Goal: Transaction & Acquisition: Purchase product/service

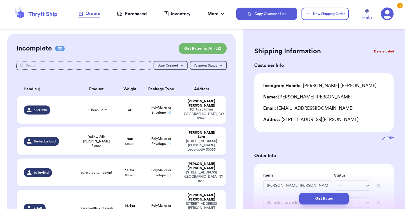
scroll to position [235, 0]
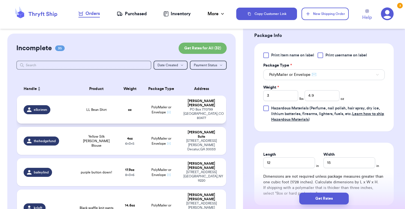
click at [103, 111] on span "LL Bean Shirt" at bounding box center [96, 109] width 20 height 5
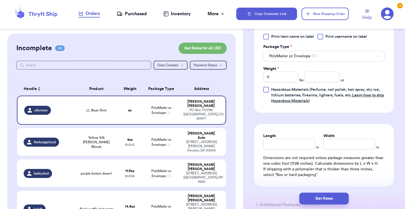
type input "LL Bean Shirt"
type input "0"
click at [331, 81] on input "number" at bounding box center [322, 77] width 35 height 11
type input "10"
type input "10.7"
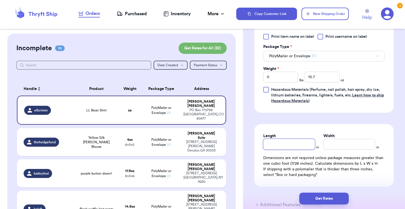
click at [286, 148] on input "Length" at bounding box center [290, 144] width 52 height 11
type input "5"
click at [340, 143] on input "Width *" at bounding box center [350, 144] width 52 height 11
type input "7"
click at [339, 126] on div "Length 5 in Width 7 in Dimensions are not required unless package measures grea…" at bounding box center [325, 155] width 140 height 63
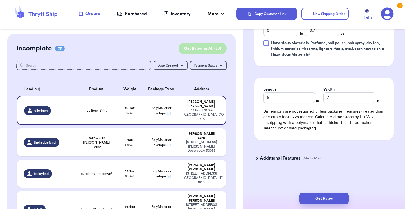
scroll to position [0, 0]
click at [203, 51] on button "Get Rates for All ( 33 )" at bounding box center [203, 48] width 48 height 11
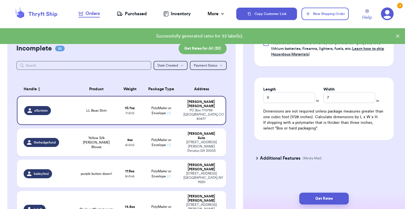
checkbox input "true"
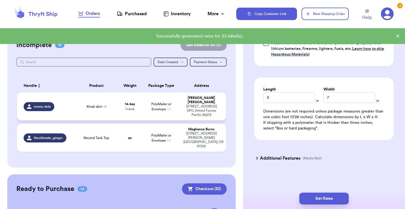
scroll to position [4, 0]
click at [150, 114] on td "PolyMailer or Envelope ✉️" at bounding box center [161, 106] width 38 height 28
type input "Khaki skirt"
type input "14.4"
type input "6"
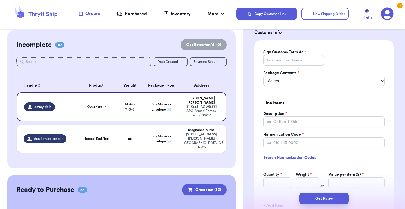
scroll to position [424, 0]
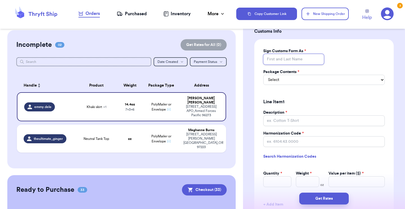
click at [280, 64] on input "Sign Customs Form As *" at bounding box center [294, 59] width 61 height 11
type input "[PERSON_NAME]"
click at [277, 83] on select "Select Merchandise Gift Documents" at bounding box center [325, 80] width 122 height 10
select select "GIFT"
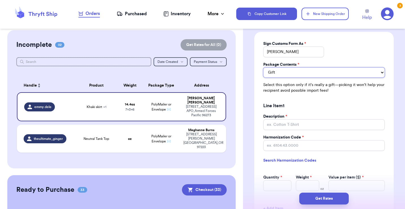
scroll to position [433, 0]
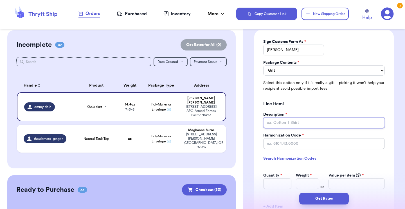
click at [284, 126] on input "Description *" at bounding box center [325, 122] width 122 height 11
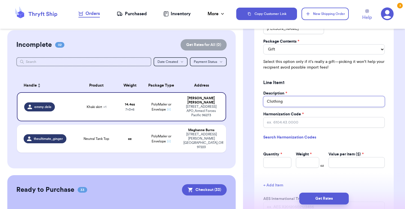
scroll to position [456, 0]
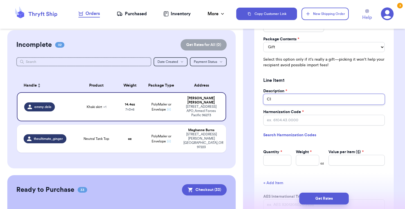
type input "C"
type input "K"
type input "Cotton Skirt"
click at [276, 125] on input "Harmonization Code *" at bounding box center [325, 120] width 122 height 11
click at [278, 140] on link "Search Harmonization Codes" at bounding box center [325, 135] width 122 height 10
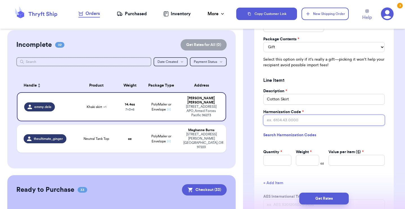
click at [286, 125] on input "Harmonization Code *" at bounding box center [325, 120] width 122 height 11
paste input "6204.52.0000"
type input "6204.52.0000"
click at [281, 160] on input "Quantity *" at bounding box center [278, 160] width 28 height 11
type input "1"
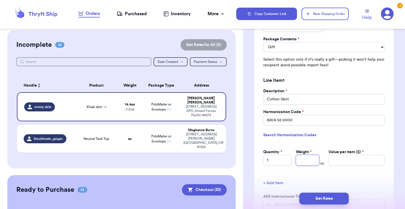
click at [311, 164] on input "Weight *" at bounding box center [307, 160] width 23 height 11
type input "14"
click at [375, 162] on input "Value per item ($) *" at bounding box center [357, 160] width 56 height 11
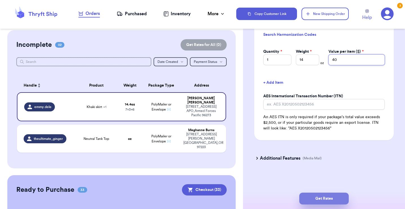
scroll to position [561, 0]
type input "40"
click at [325, 195] on button "Get Rates" at bounding box center [325, 198] width 50 height 12
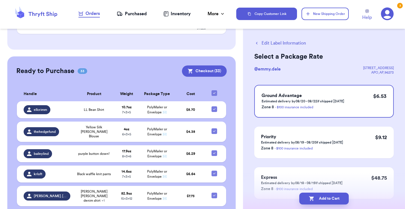
scroll to position [120, 0]
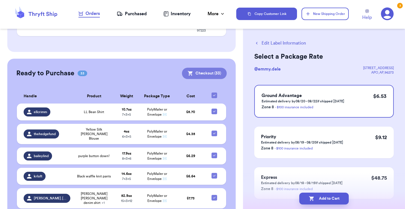
click at [203, 68] on button "Checkout ( 33 )" at bounding box center [204, 73] width 45 height 11
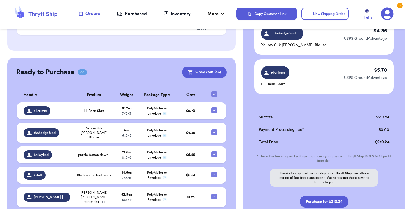
scroll to position [1285, 0]
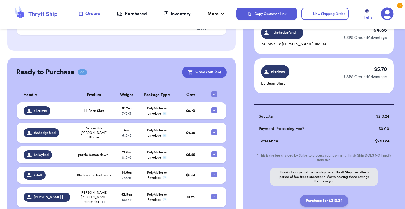
click at [329, 195] on button "Purchase for $210.24" at bounding box center [324, 201] width 49 height 12
checkbox input "true"
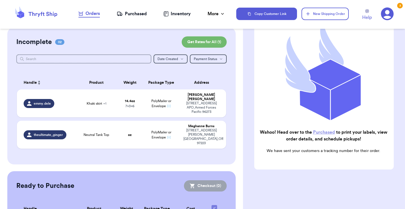
scroll to position [3, 0]
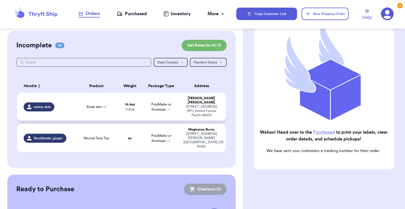
click at [97, 106] on span "Khaki skirt + 1" at bounding box center [97, 106] width 20 height 5
select select "GIFT"
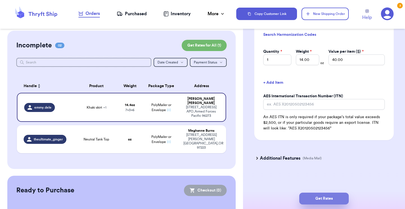
scroll to position [561, 0]
click at [323, 201] on button "Get Rates" at bounding box center [325, 198] width 50 height 12
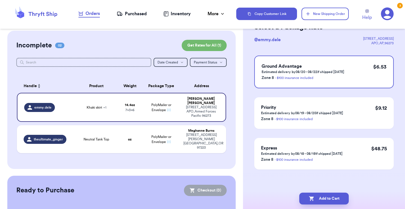
scroll to position [34, 0]
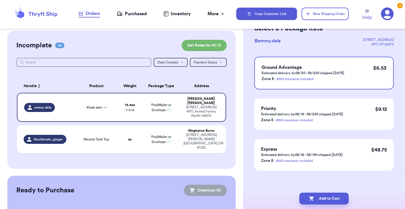
click at [329, 192] on div "Add to Cart" at bounding box center [324, 198] width 162 height 21
click at [328, 197] on button "Add to Cart" at bounding box center [325, 198] width 50 height 12
checkbox input "true"
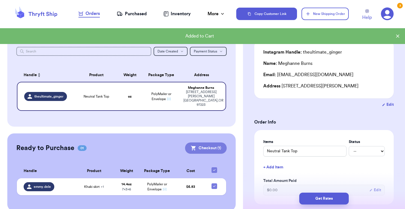
click at [200, 142] on button "Checkout ( 1 )" at bounding box center [206, 147] width 42 height 11
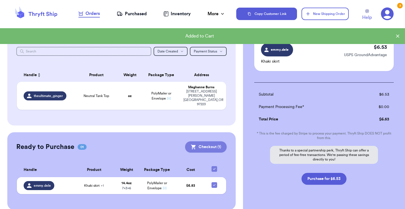
scroll to position [13, 0]
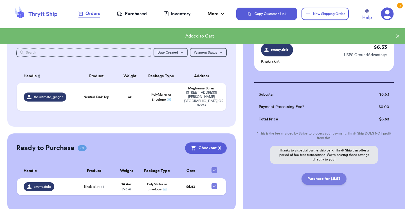
click at [315, 180] on button "Purchase for $6.53" at bounding box center [324, 179] width 45 height 12
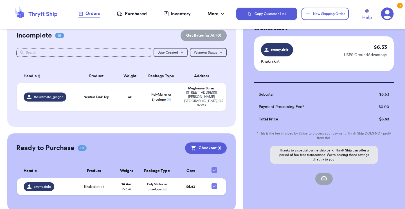
checkbox input "true"
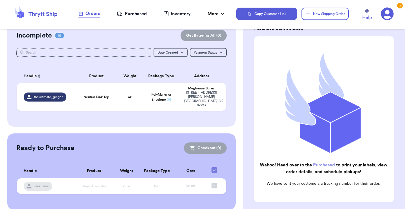
scroll to position [12, 0]
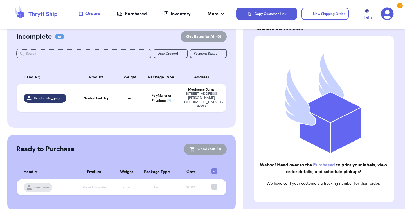
click at [137, 14] on div "Purchased" at bounding box center [132, 13] width 30 height 7
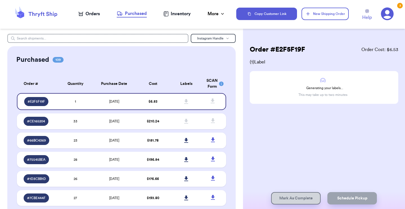
click at [160, 75] on th "Cost" at bounding box center [153, 83] width 34 height 19
click at [186, 123] on icon at bounding box center [186, 121] width 4 height 5
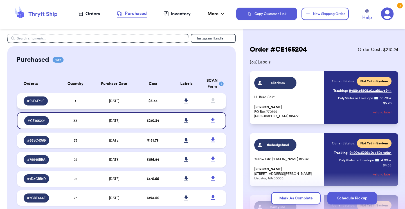
click at [186, 103] on icon at bounding box center [186, 100] width 4 height 5
